Goal: Find specific page/section: Find specific page/section

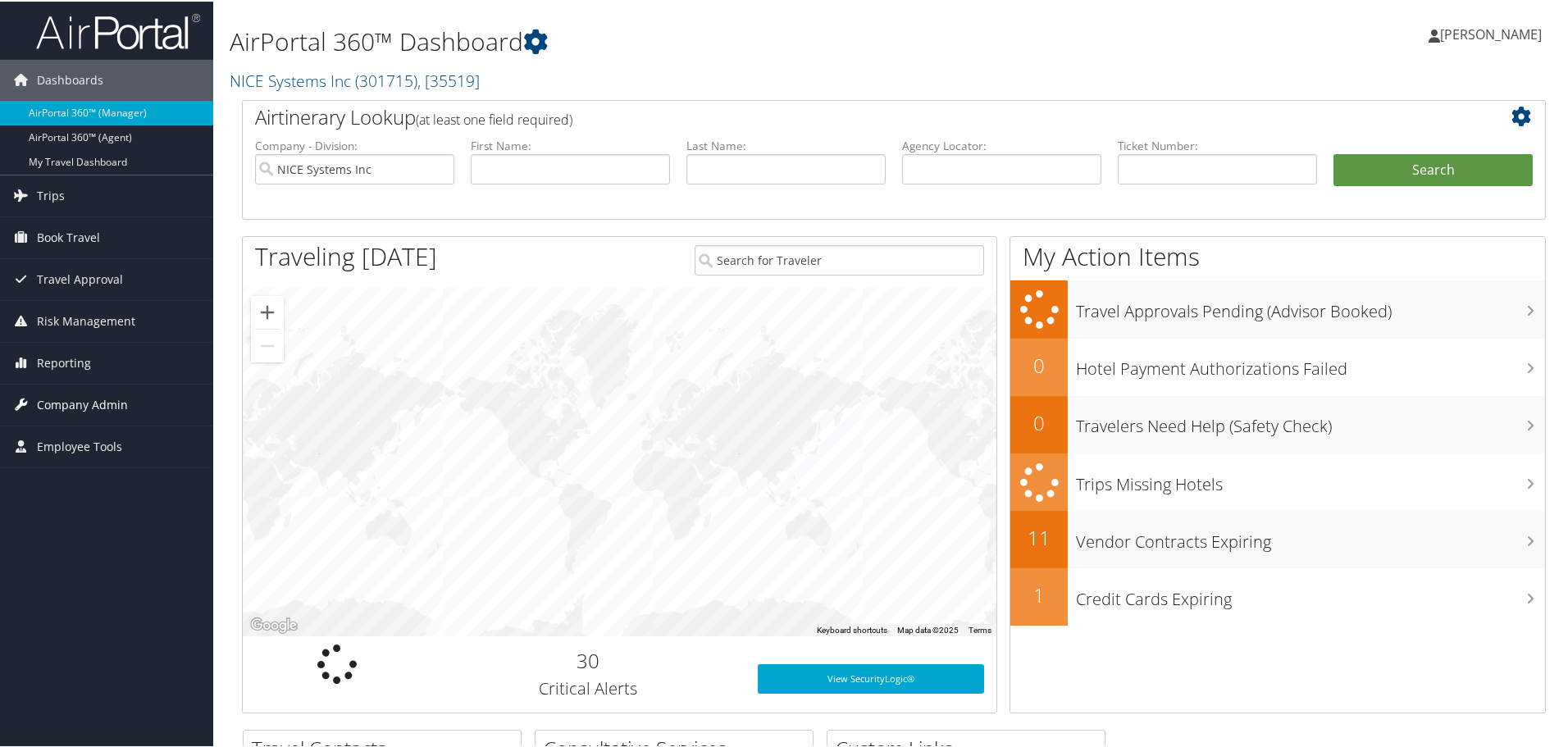
click at [73, 407] on span "Company Admin" at bounding box center [82, 404] width 91 height 41
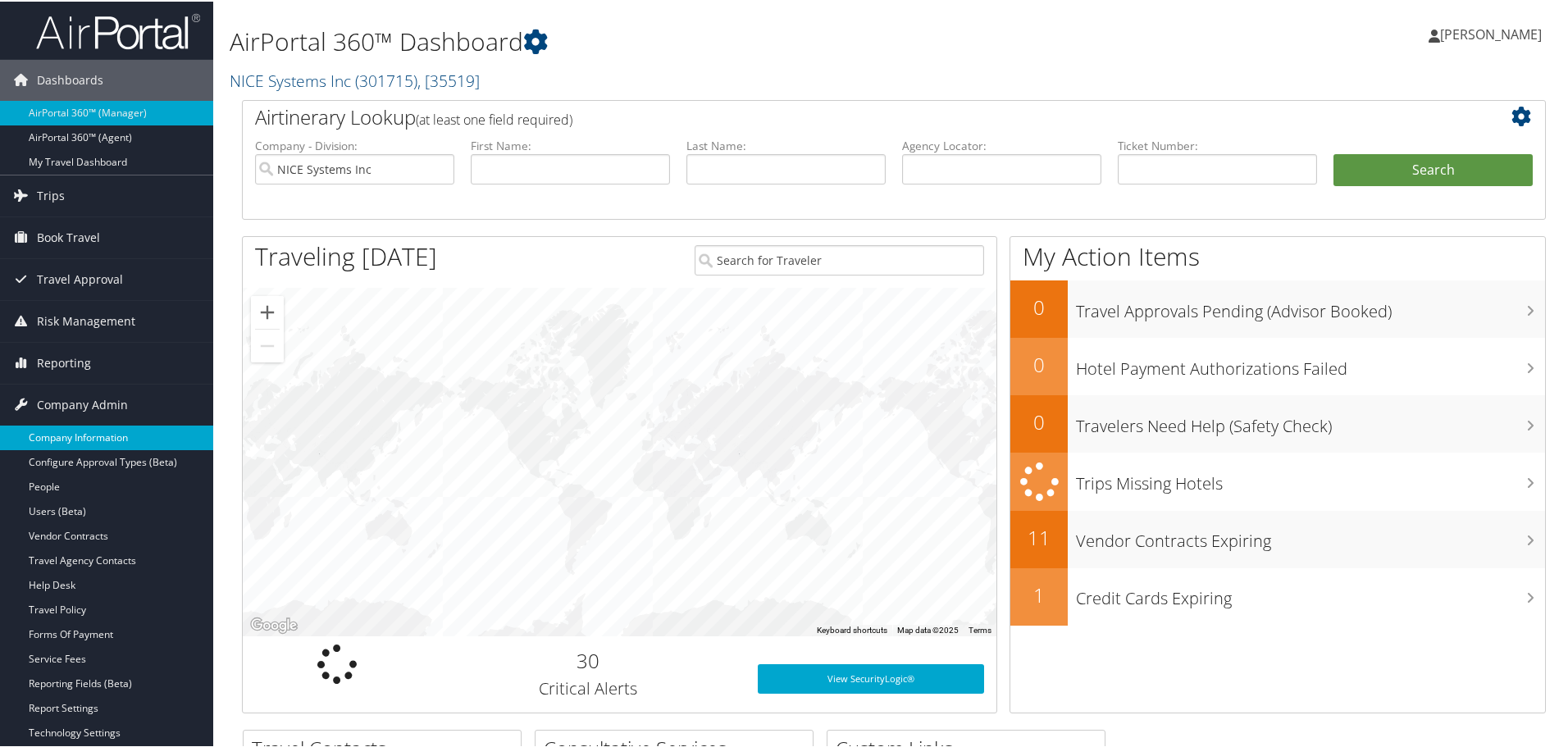
click at [105, 436] on link "Company Information" at bounding box center [106, 436] width 213 height 25
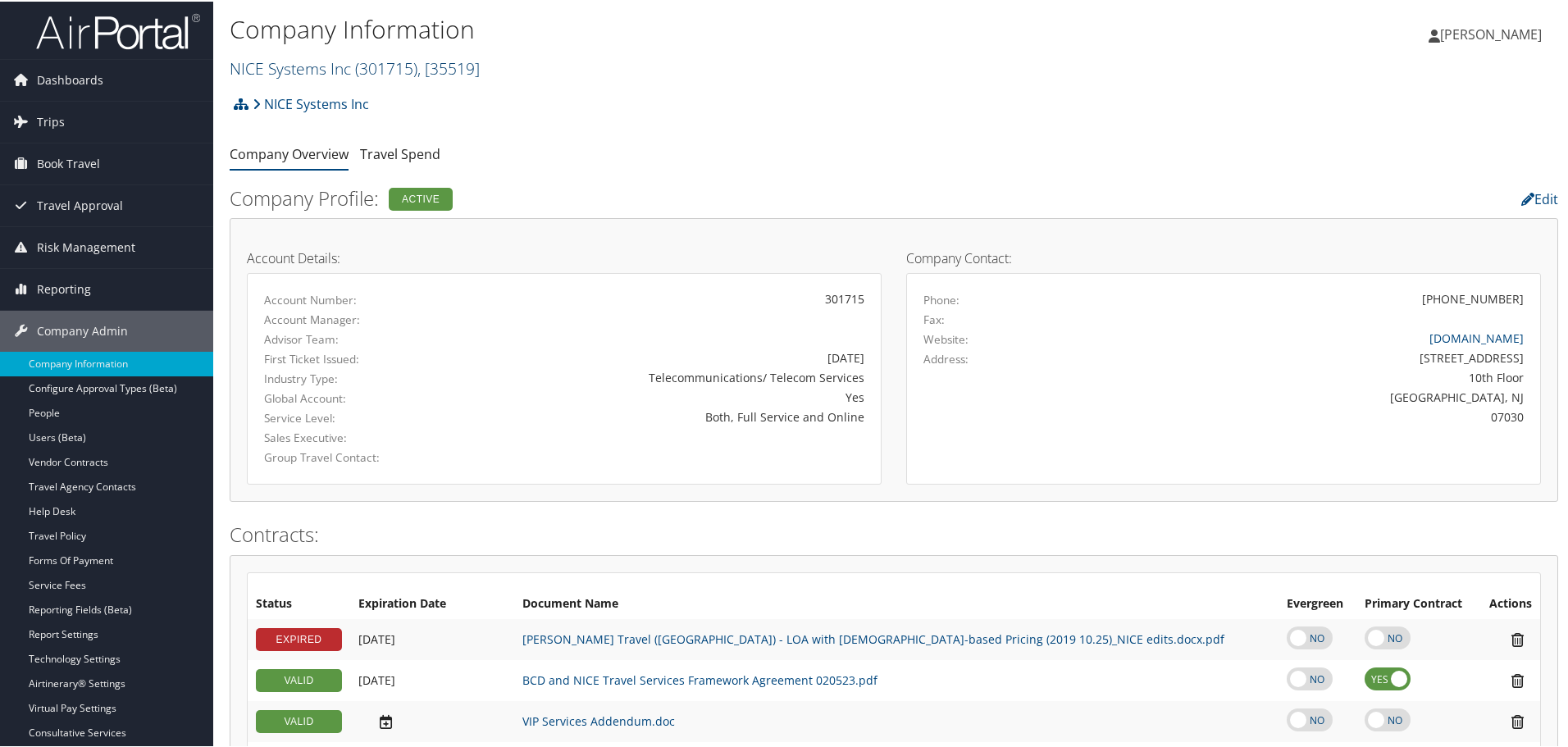
click at [476, 64] on span ", [ 35519 ]" at bounding box center [448, 67] width 63 height 22
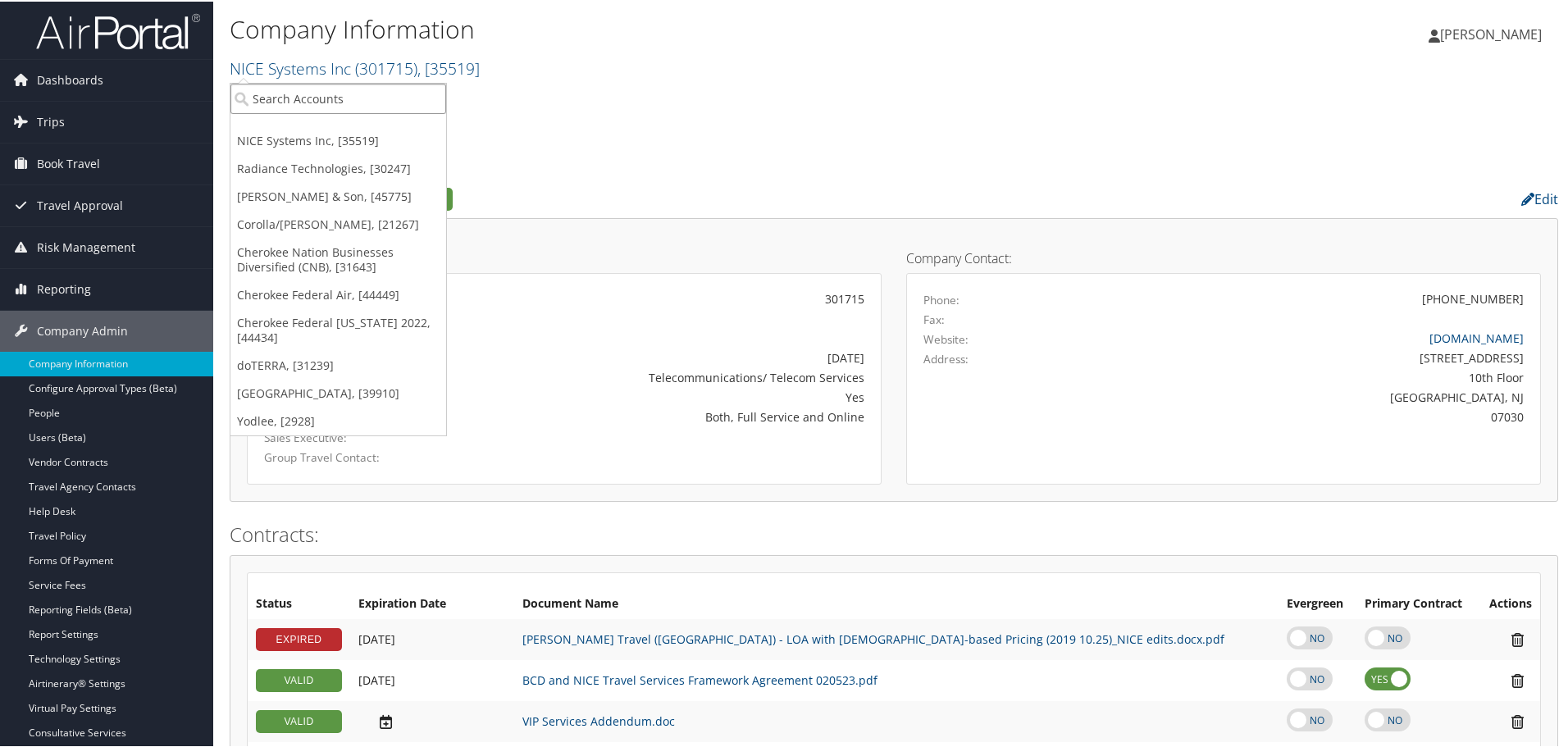
click at [398, 103] on input "search" at bounding box center [339, 97] width 216 height 30
type input "helioquest"
drag, startPoint x: 632, startPoint y: 111, endPoint x: 492, endPoint y: 25, distance: 164.3
click at [618, 93] on div "NICE Systems Inc Account Structure NICE Systems Inc (301715) ACTIVE Create Chil…" at bounding box center [893, 108] width 1328 height 45
